Goal: Task Accomplishment & Management: Complete application form

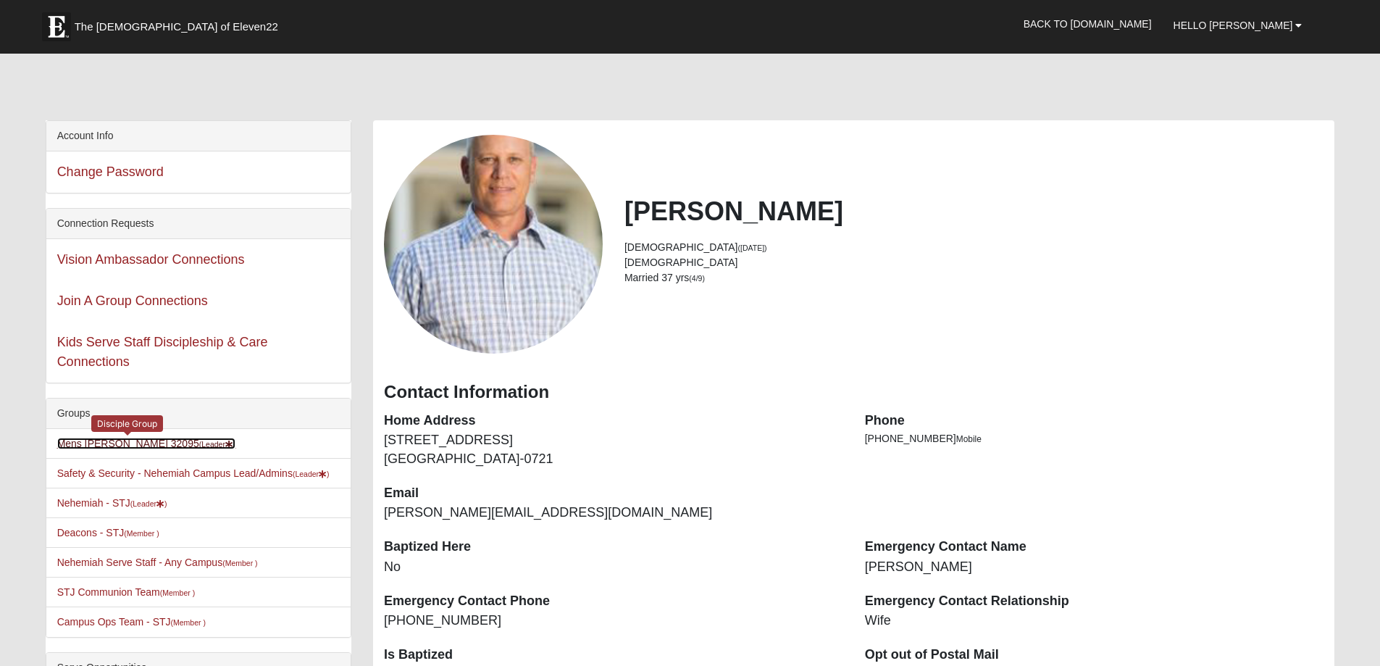
click at [132, 444] on link "Mens Rodgers 32095 (Leader )" at bounding box center [146, 444] width 179 height 12
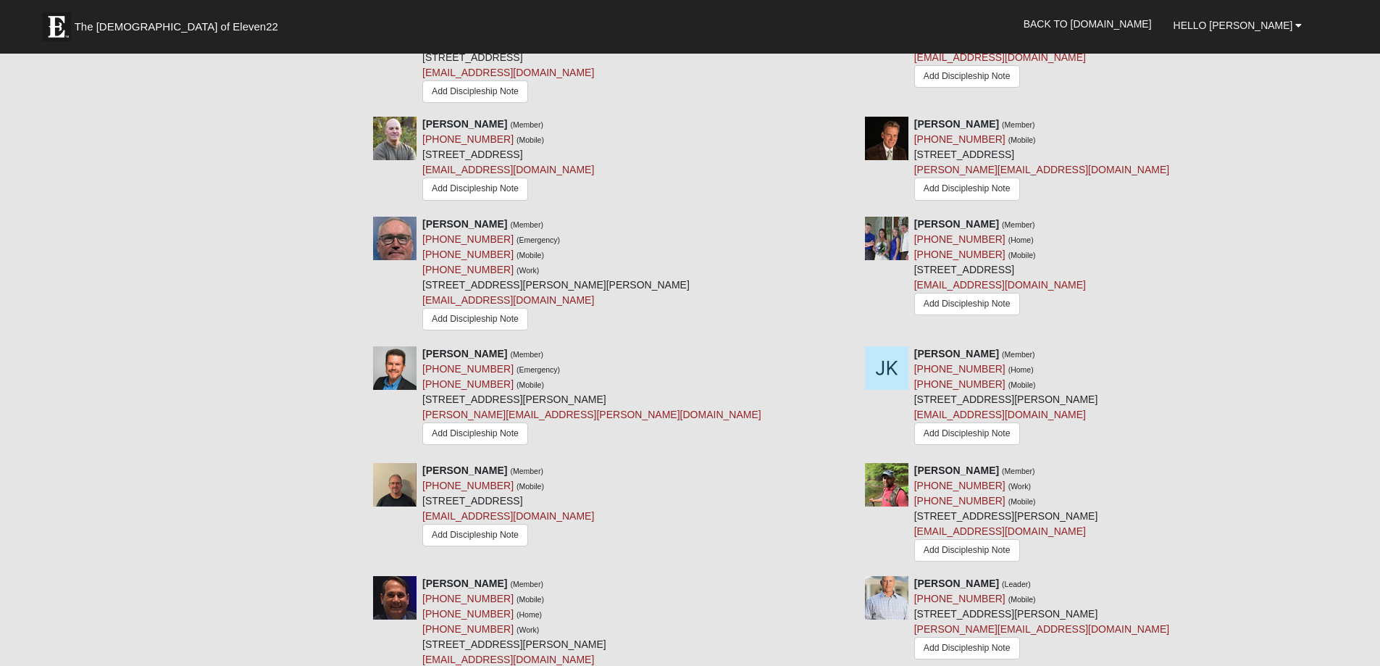
scroll to position [1232, 0]
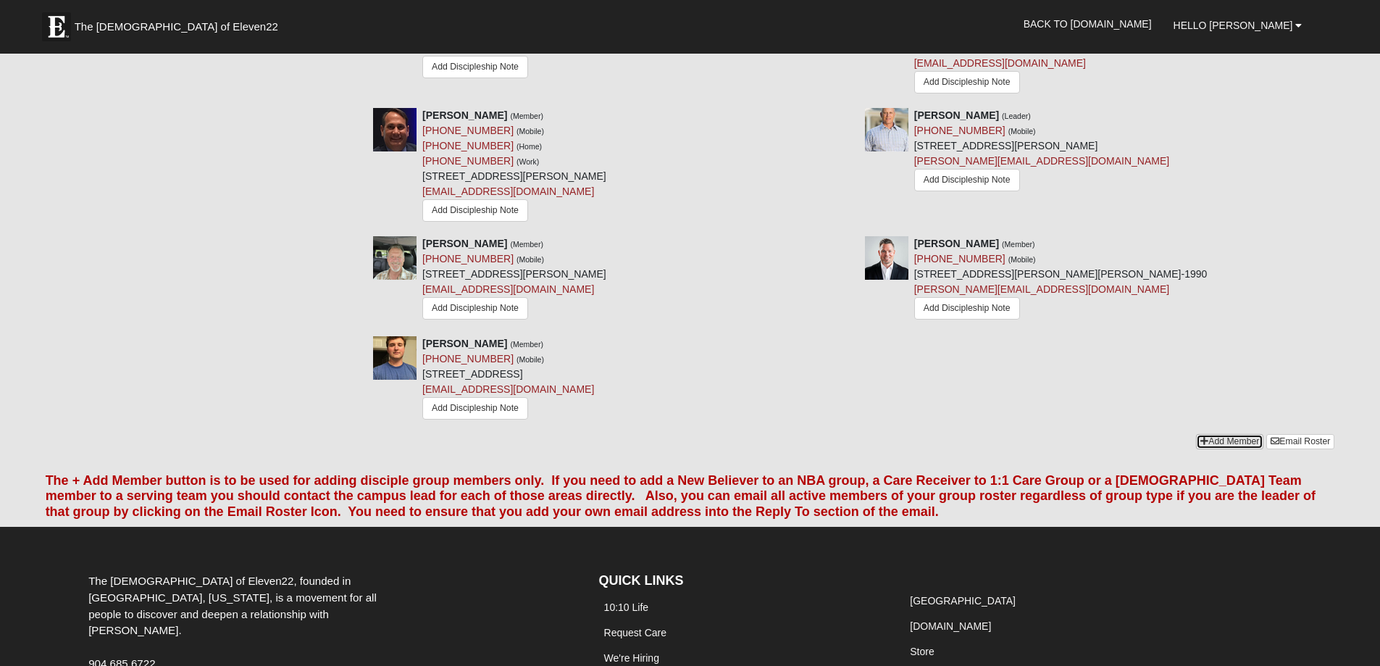
click at [1234, 434] on link "Add Member" at bounding box center [1229, 441] width 67 height 15
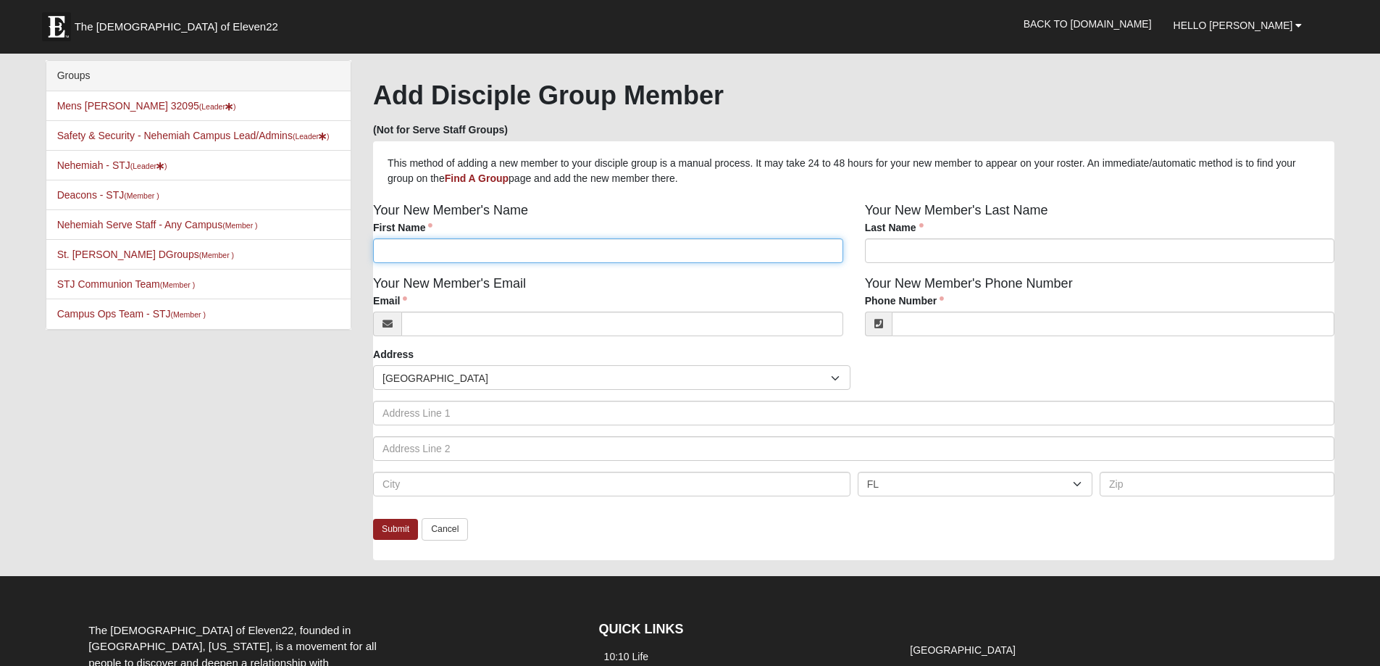
click at [436, 256] on input "First Name" at bounding box center [608, 250] width 470 height 25
type input "Paul"
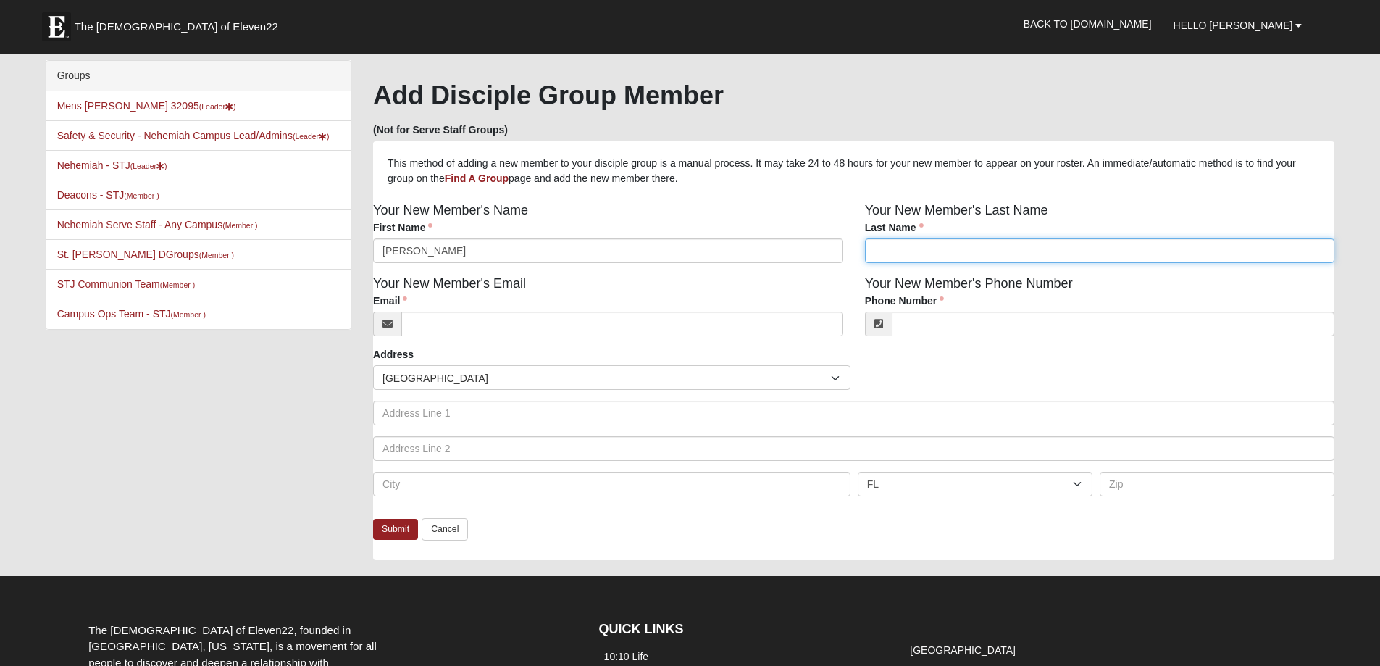
click at [938, 254] on input "Last Name" at bounding box center [1100, 250] width 470 height 25
click at [913, 252] on input "Belland" at bounding box center [1100, 250] width 470 height 25
type input "Belland"
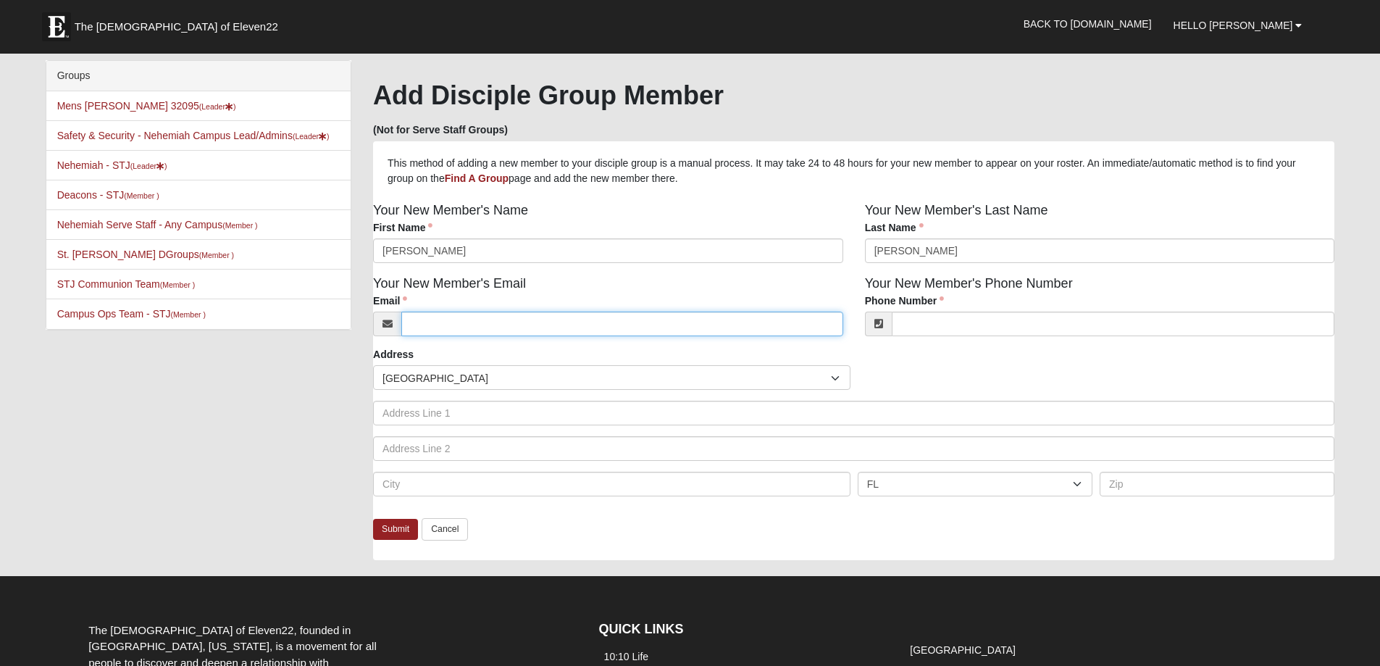
click at [451, 327] on input "Email" at bounding box center [622, 324] width 442 height 25
type input "P"
type input "paul@ytourtitanteam.com"
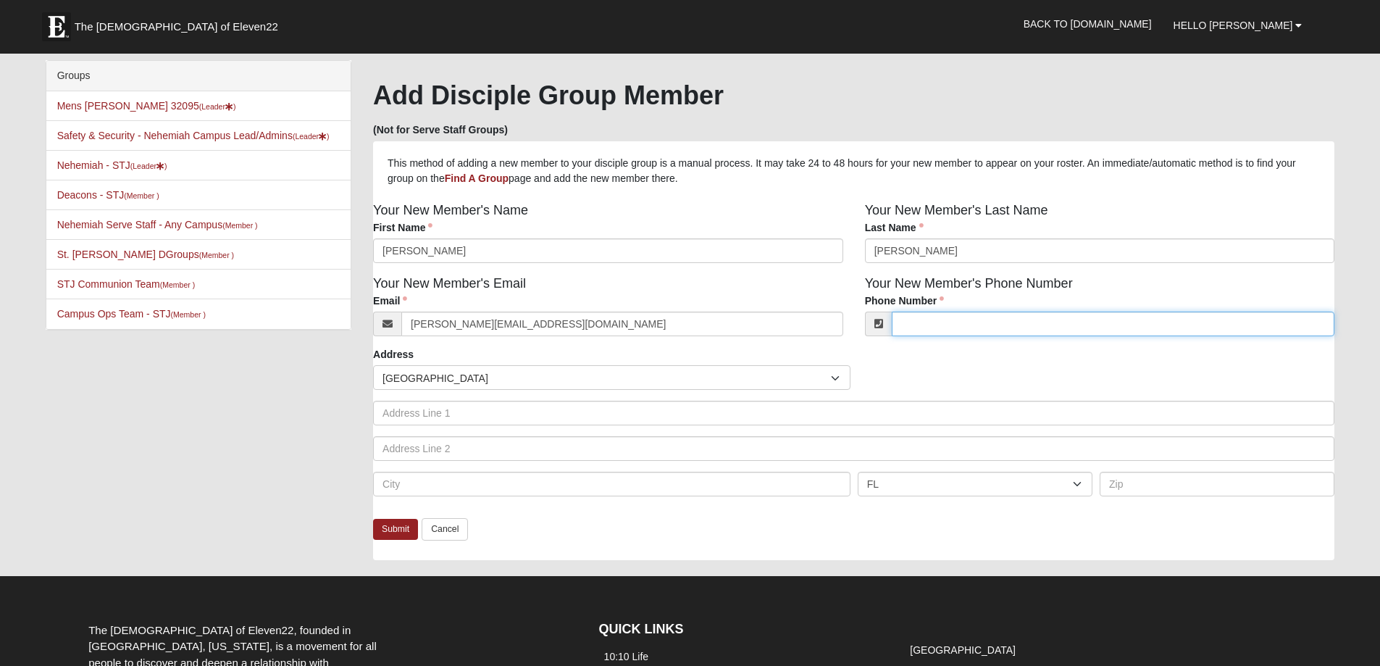
click at [933, 325] on input "Phone Number" at bounding box center [1113, 324] width 443 height 25
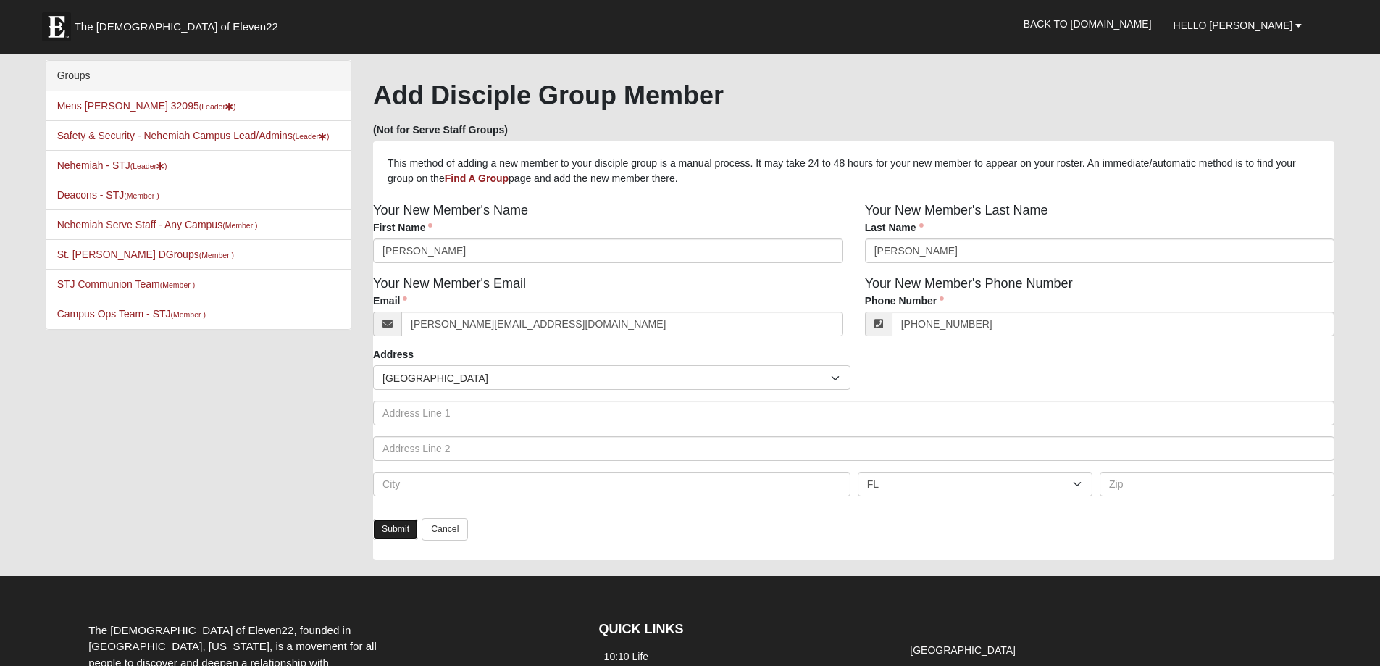
type input "(904) 846-1178"
click at [400, 526] on link "Submit" at bounding box center [395, 529] width 45 height 21
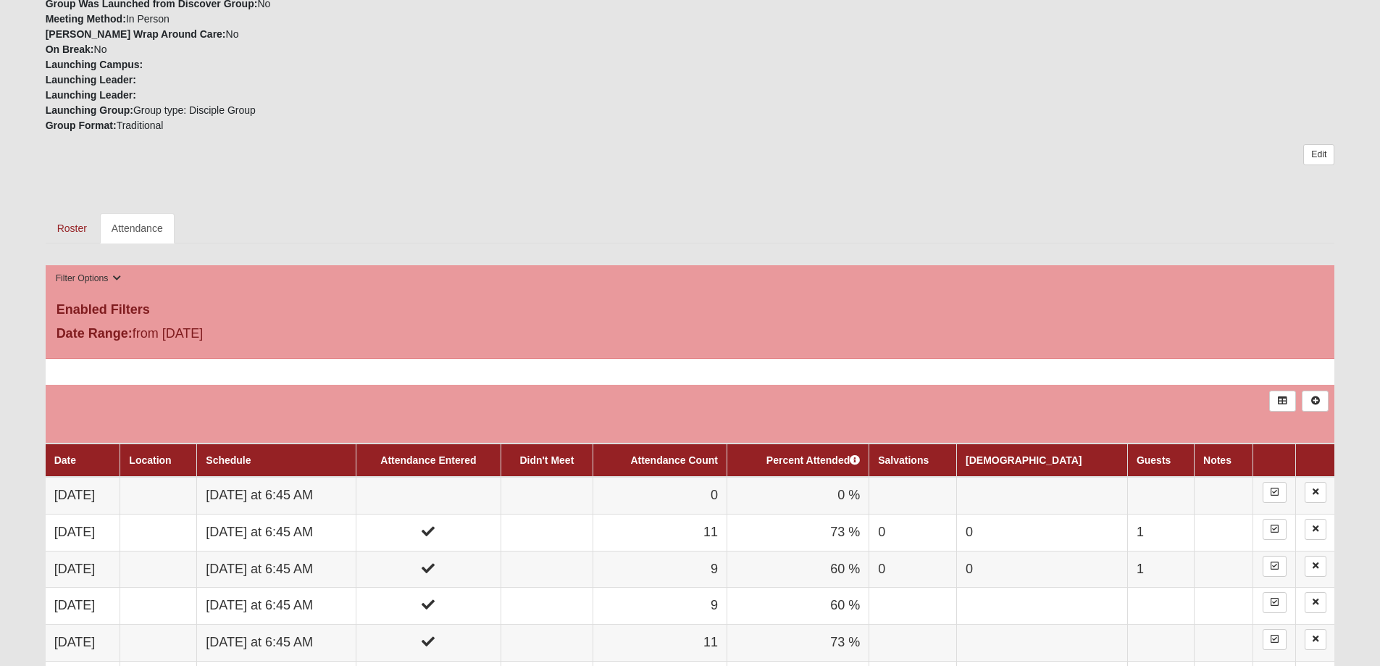
scroll to position [507, 0]
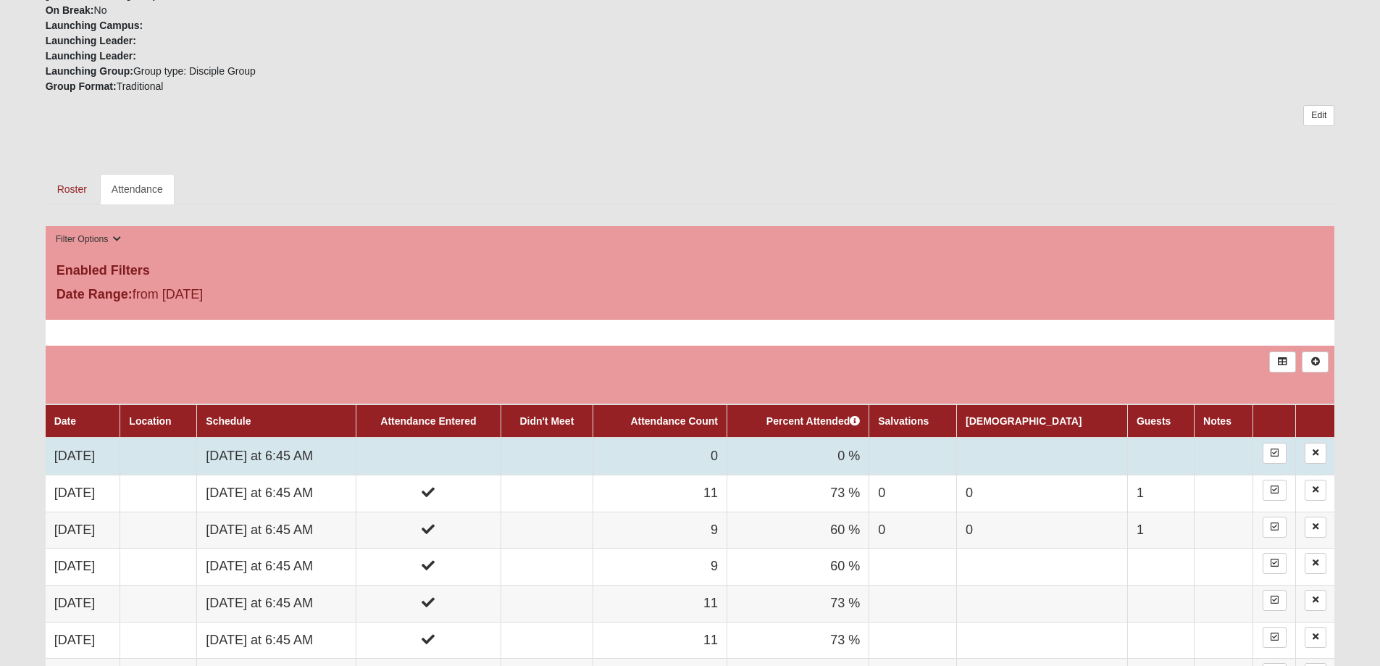
click at [334, 451] on td "[DATE] at 6:45 AM" at bounding box center [276, 456] width 159 height 37
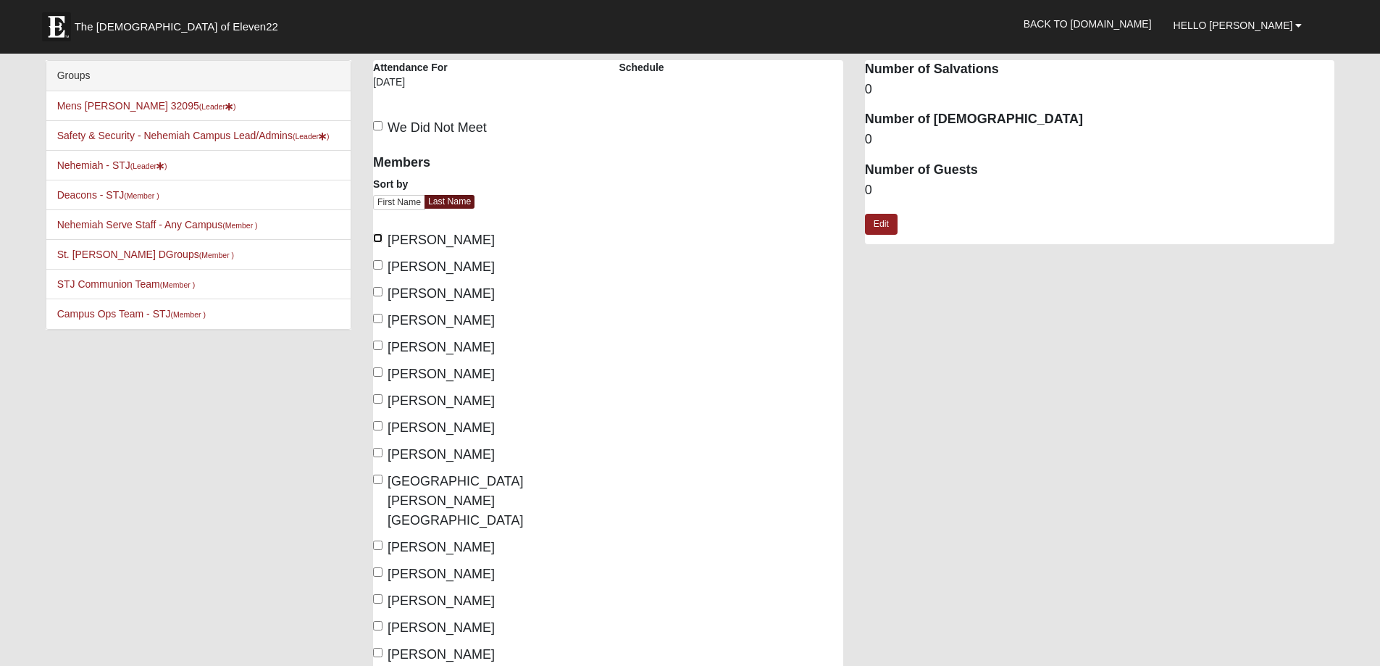
click at [377, 238] on input "Barnes, Jason" at bounding box center [377, 237] width 9 height 9
checkbox input "true"
click at [379, 264] on input "Bentley, Lee" at bounding box center [377, 264] width 9 height 9
checkbox input "true"
click at [376, 319] on input "Dimmick, Tom" at bounding box center [377, 318] width 9 height 9
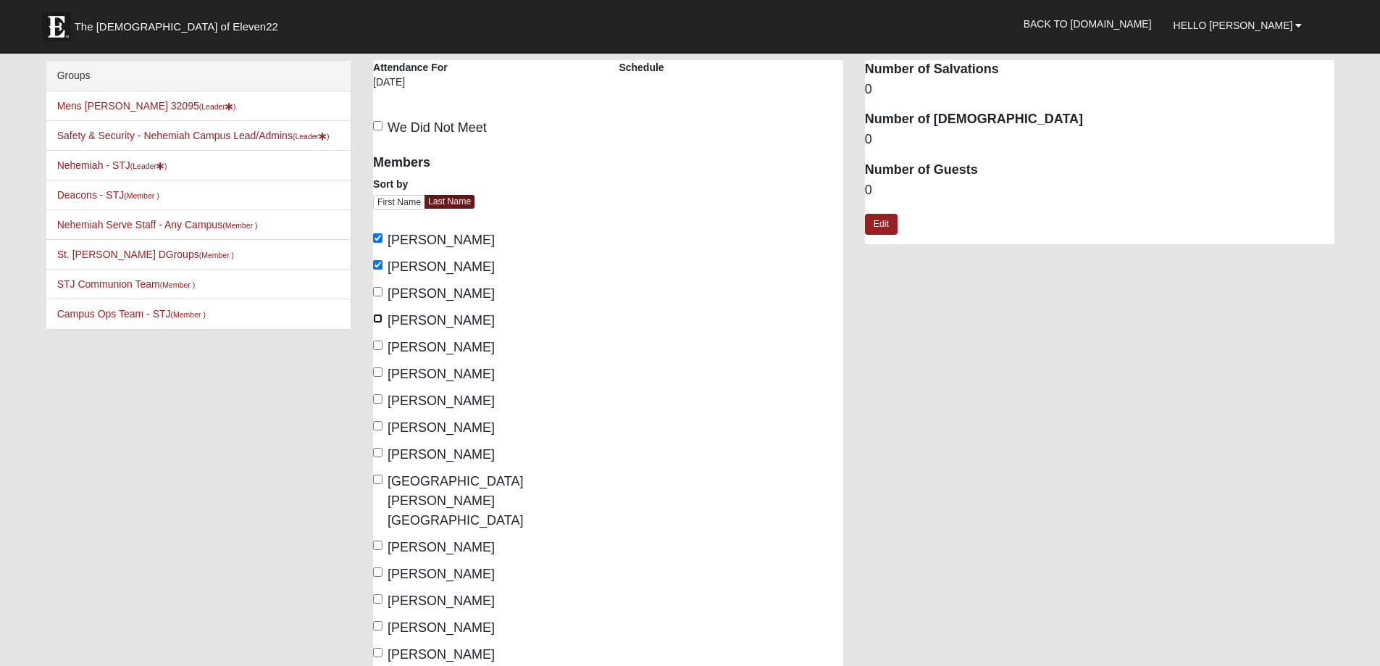
checkbox input "true"
click at [379, 346] on input "Fronckoski, Mike" at bounding box center [377, 345] width 9 height 9
checkbox input "true"
click at [378, 427] on input "King, Jonathan" at bounding box center [377, 425] width 9 height 9
checkbox input "true"
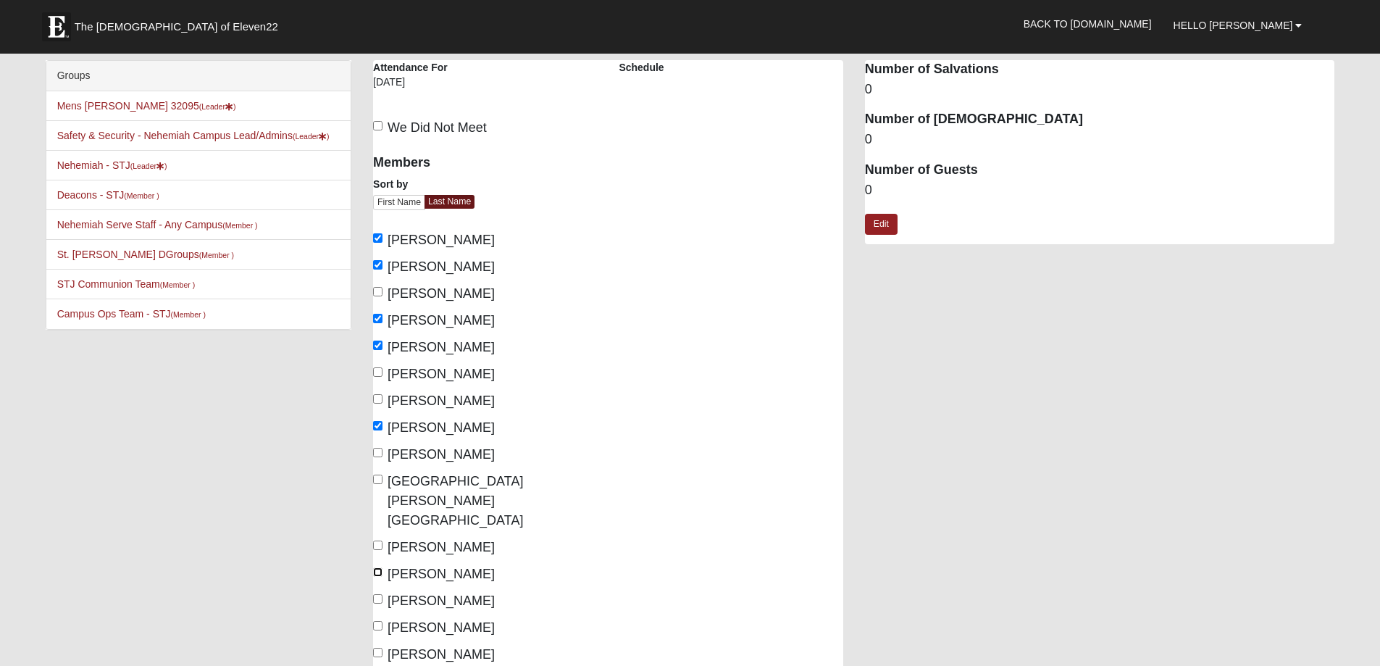
click at [375, 567] on input "Rodgers, Frank" at bounding box center [377, 571] width 9 height 9
checkbox input "true"
click at [379, 594] on input "Rodgers, Jeff" at bounding box center [377, 598] width 9 height 9
checkbox input "true"
click at [380, 621] on input "Tribby, Daniel" at bounding box center [377, 625] width 9 height 9
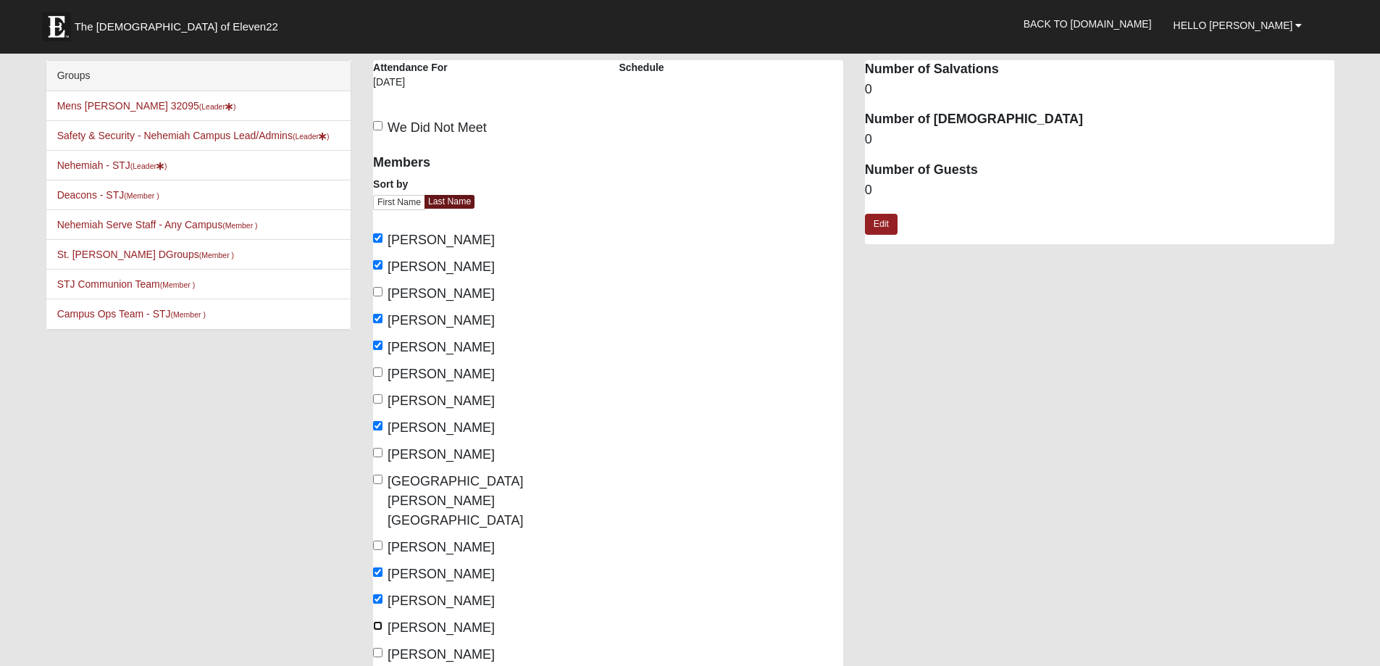
checkbox input "true"
click at [873, 191] on dd "0" at bounding box center [1100, 190] width 470 height 19
click at [883, 225] on link "Edit" at bounding box center [881, 224] width 33 height 21
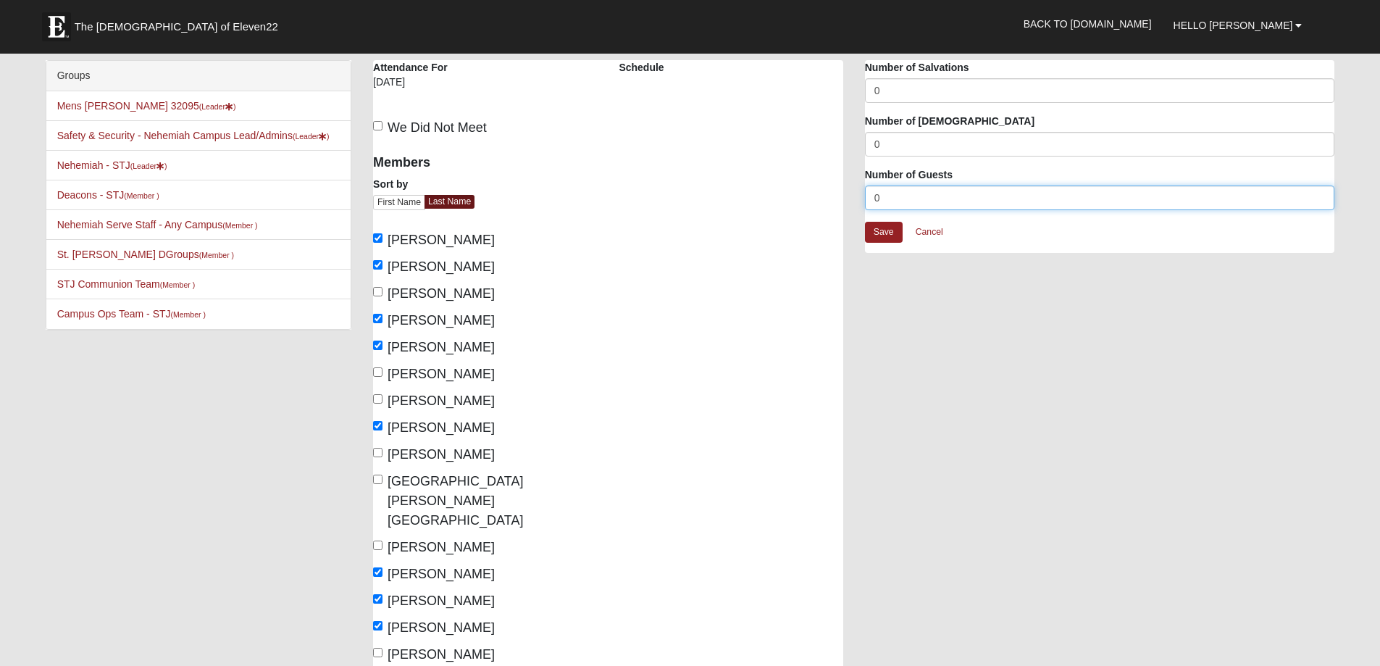
click at [890, 201] on input "0" at bounding box center [1100, 198] width 470 height 25
type input "1"
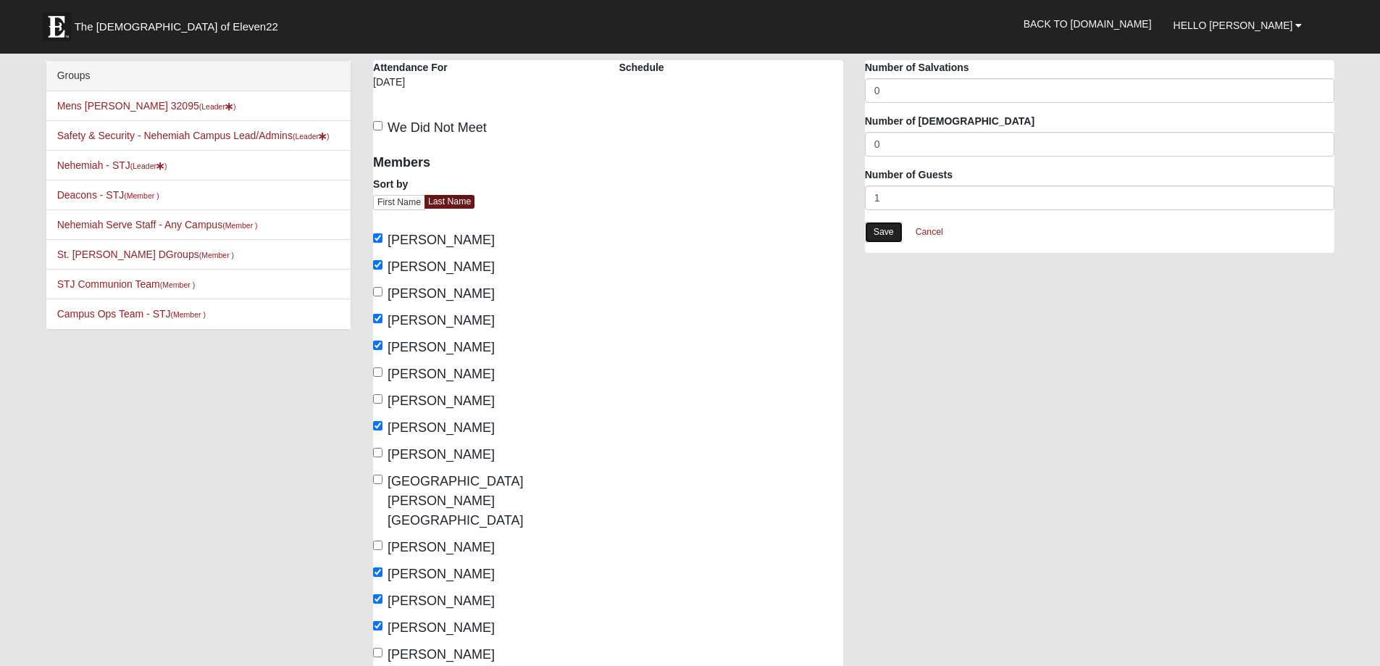
click at [879, 229] on link "Save" at bounding box center [884, 232] width 38 height 21
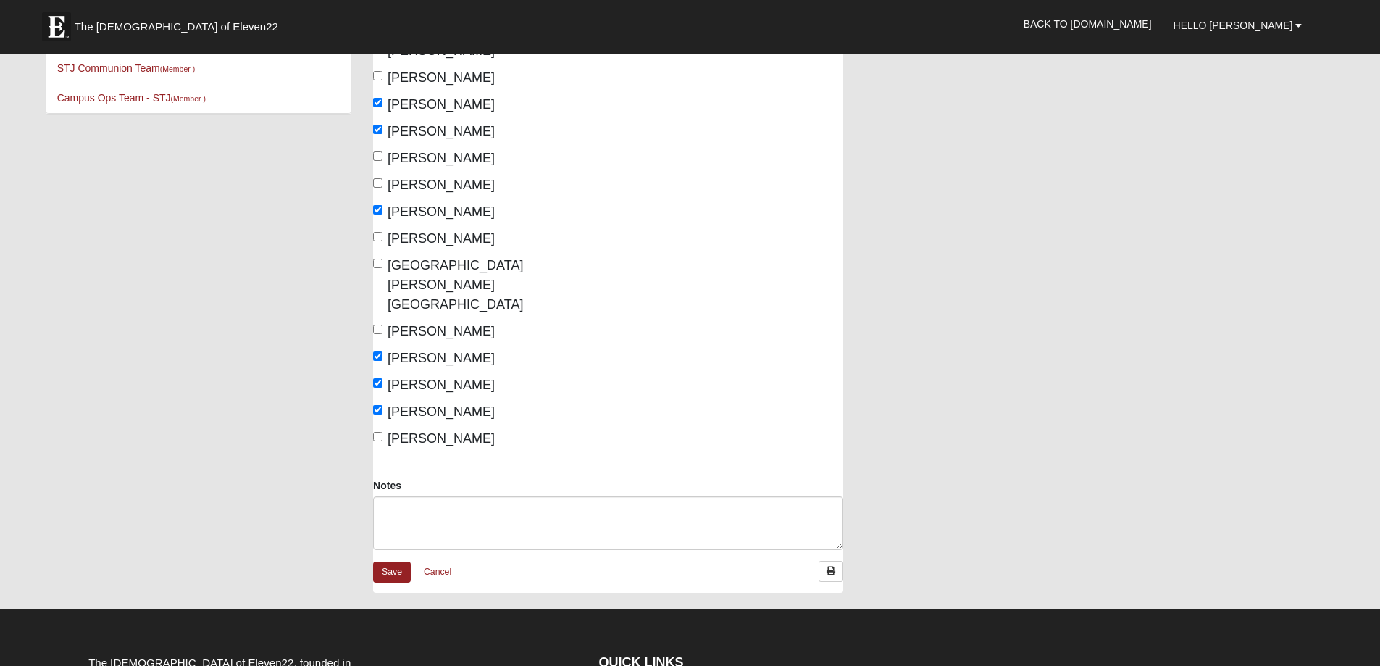
scroll to position [217, 0]
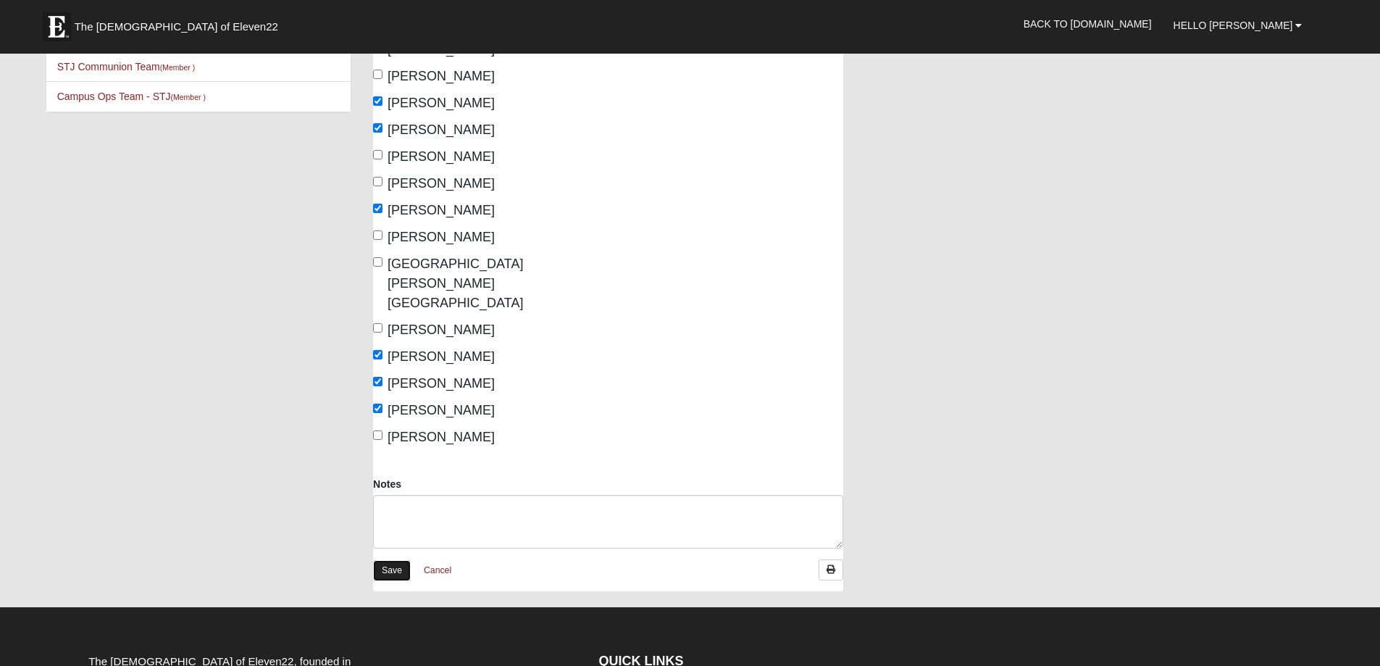
click at [391, 560] on link "Save" at bounding box center [392, 570] width 38 height 21
